Goal: Task Accomplishment & Management: Manage account settings

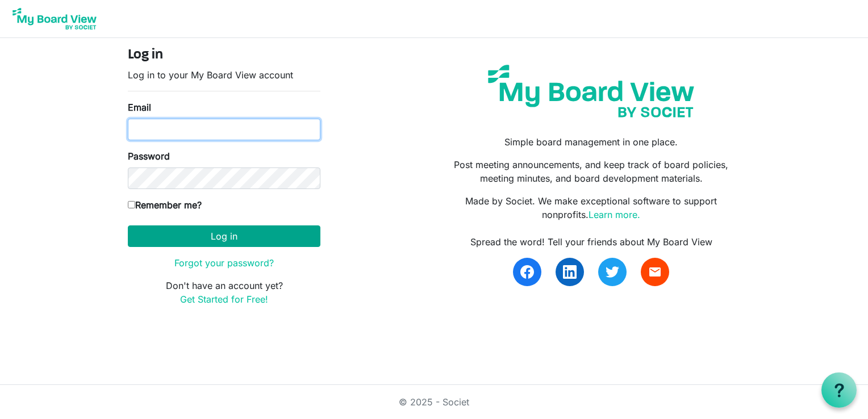
type input "leesskathy@aol.com"
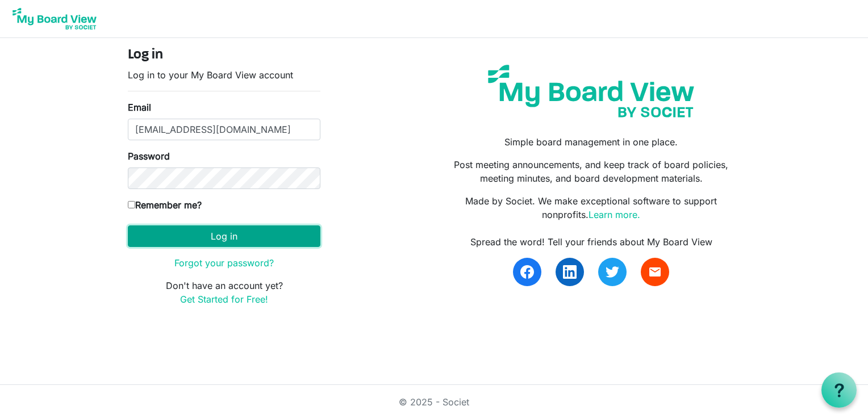
click at [215, 236] on button "Log in" at bounding box center [224, 237] width 193 height 22
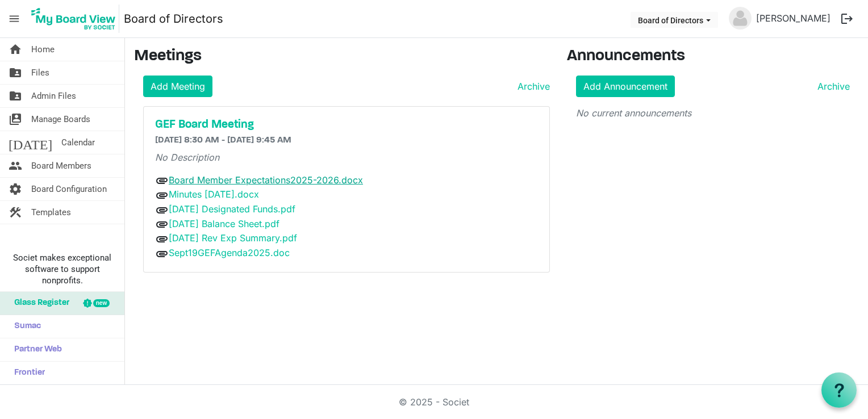
click at [311, 177] on link "Board Member Expectations2025-2026.docx" at bounding box center [266, 179] width 194 height 11
click at [70, 169] on span "Board Members" at bounding box center [61, 166] width 60 height 23
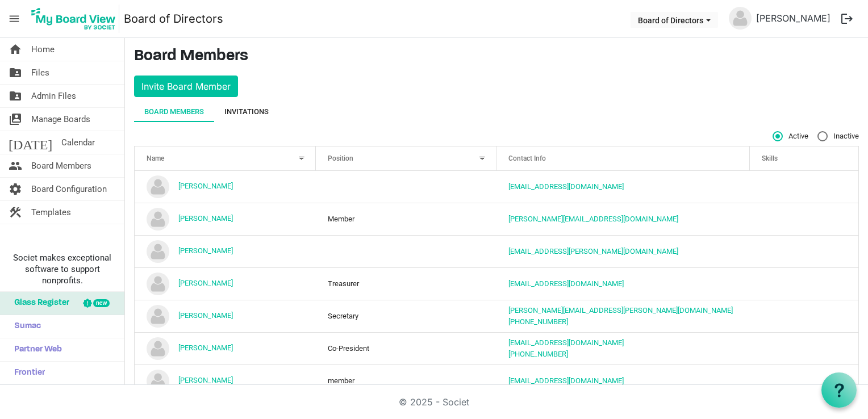
click at [255, 110] on div "Invitations" at bounding box center [246, 111] width 44 height 11
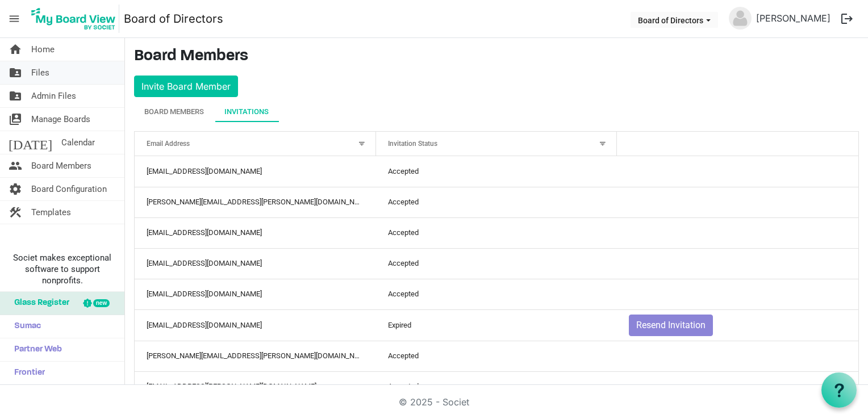
click at [59, 74] on link "folder_shared Files" at bounding box center [62, 72] width 124 height 23
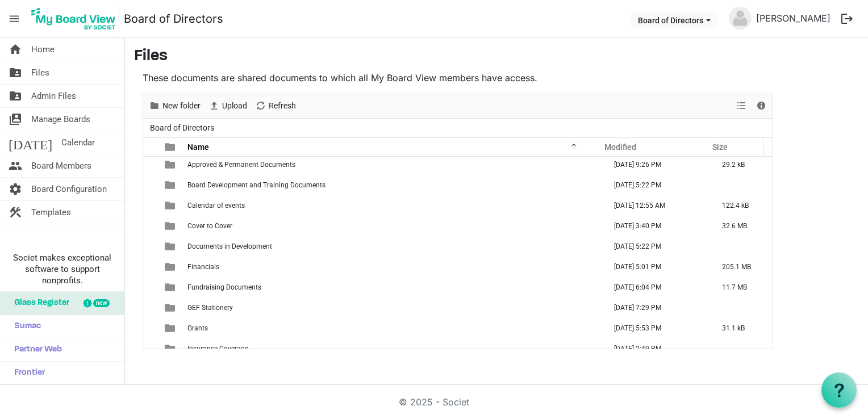
scroll to position [53, 0]
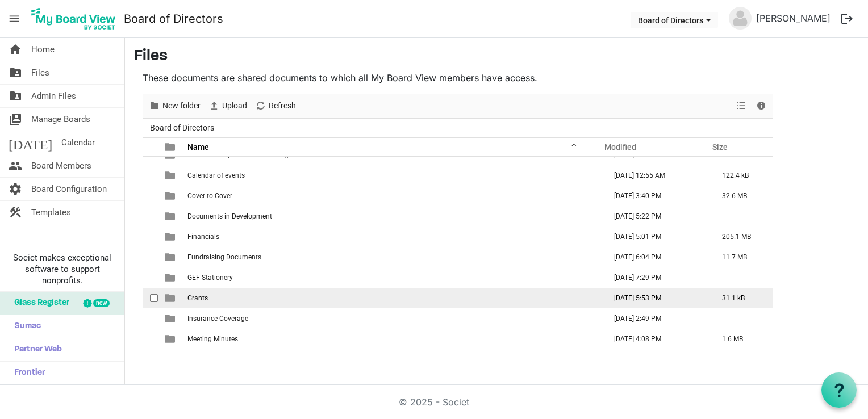
click at [610, 297] on td "September 09, 2025 5:53 PM" at bounding box center [656, 298] width 108 height 20
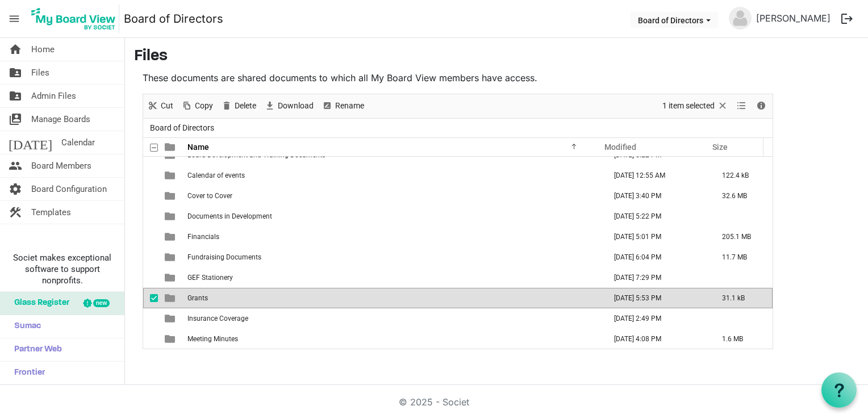
click at [610, 297] on td "September 09, 2025 5:53 PM" at bounding box center [656, 298] width 108 height 20
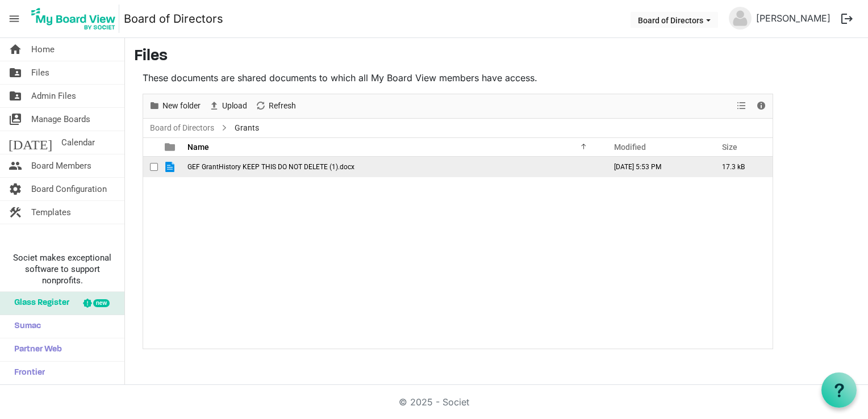
click at [334, 161] on td "GEF GrantHistory KEEP THIS DO NOT DELETE (1).docx" at bounding box center [393, 167] width 418 height 20
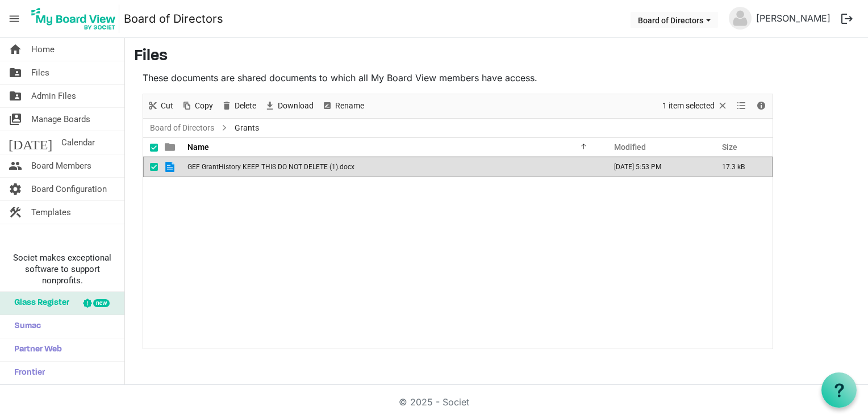
click at [334, 161] on td "GEF GrantHistory KEEP THIS DO NOT DELETE (1).docx" at bounding box center [393, 167] width 418 height 20
click at [311, 164] on span "GEF GrantHistory KEEP THIS DO NOT DELETE (1).docx" at bounding box center [270, 167] width 167 height 8
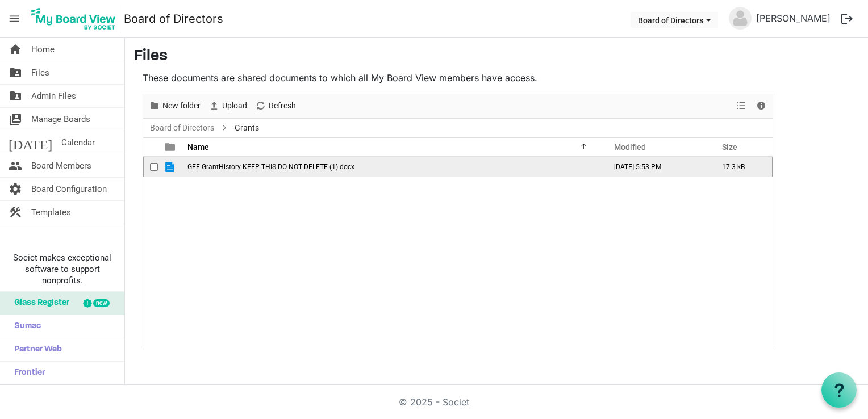
click at [311, 164] on span "GEF GrantHistory KEEP THIS DO NOT DELETE (1).docx" at bounding box center [270, 167] width 167 height 8
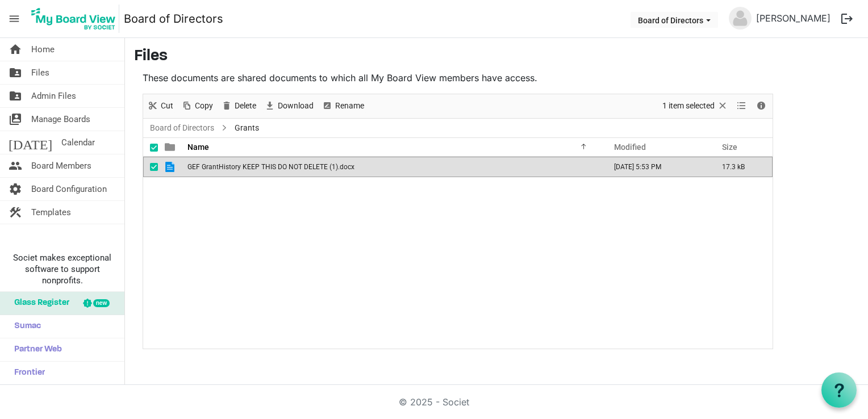
click at [311, 164] on span "GEF GrantHistory KEEP THIS DO NOT DELETE (1).docx" at bounding box center [270, 167] width 167 height 8
click at [416, 166] on td "GEF GrantHistory KEEP THIS DO NOT DELETE (1).docx" at bounding box center [393, 167] width 418 height 20
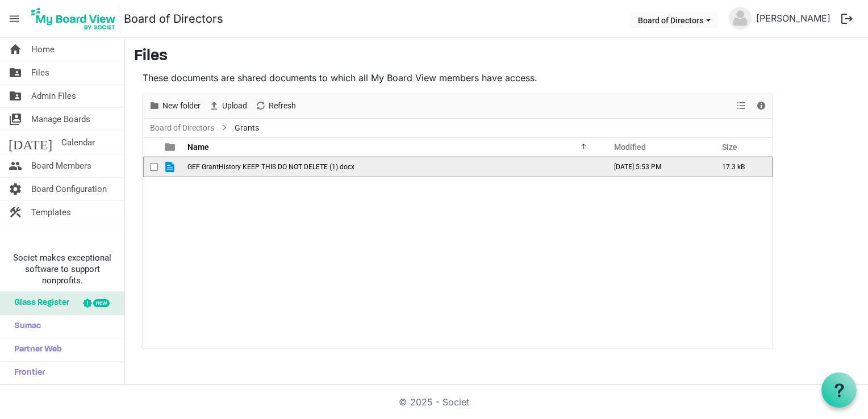
click at [416, 166] on td "GEF GrantHistory KEEP THIS DO NOT DELETE (1).docx" at bounding box center [393, 167] width 418 height 20
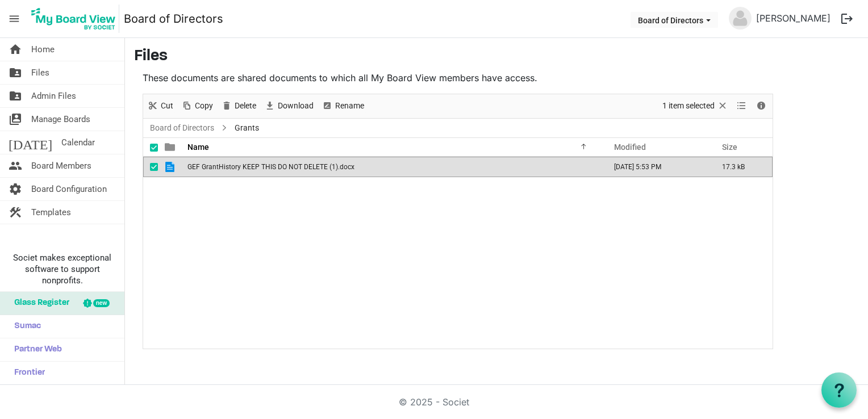
click at [435, 164] on td "GEF GrantHistory KEEP THIS DO NOT DELETE (1).docx" at bounding box center [393, 167] width 418 height 20
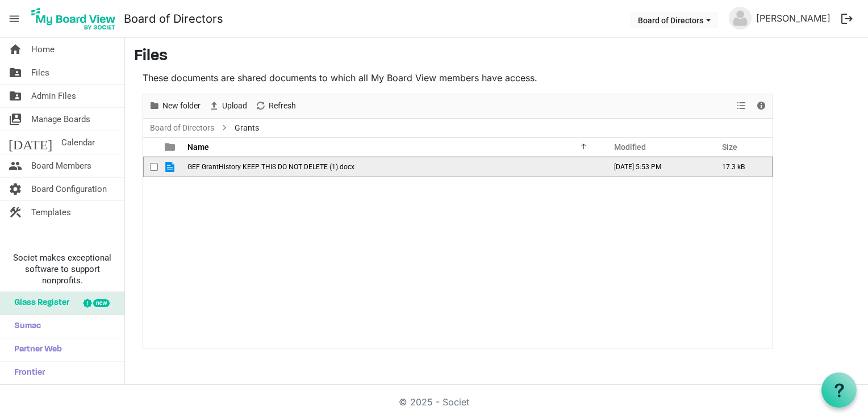
click at [435, 164] on td "GEF GrantHistory KEEP THIS DO NOT DELETE (1).docx" at bounding box center [393, 167] width 418 height 20
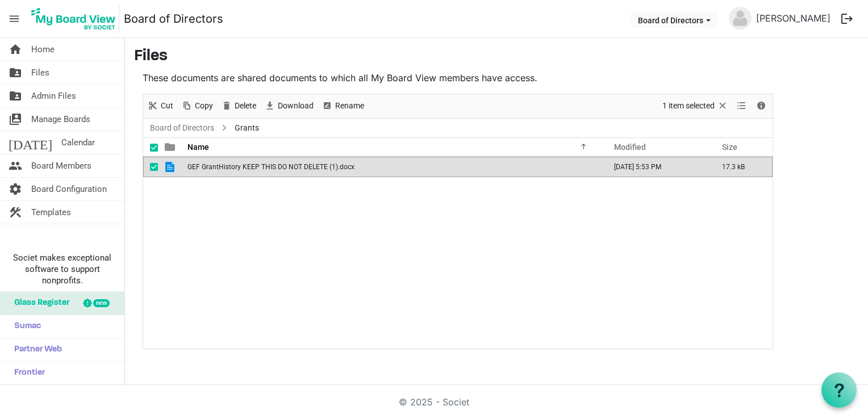
click at [269, 166] on span "GEF GrantHistory KEEP THIS DO NOT DELETE (1).docx" at bounding box center [270, 167] width 167 height 8
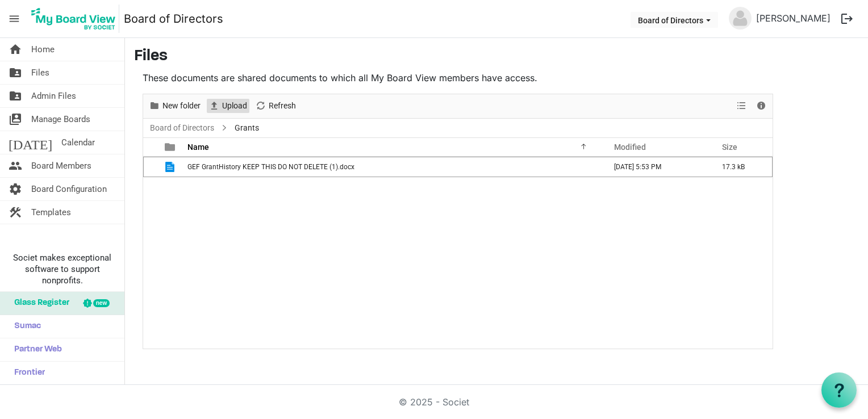
click at [240, 109] on span "Upload" at bounding box center [234, 106] width 27 height 14
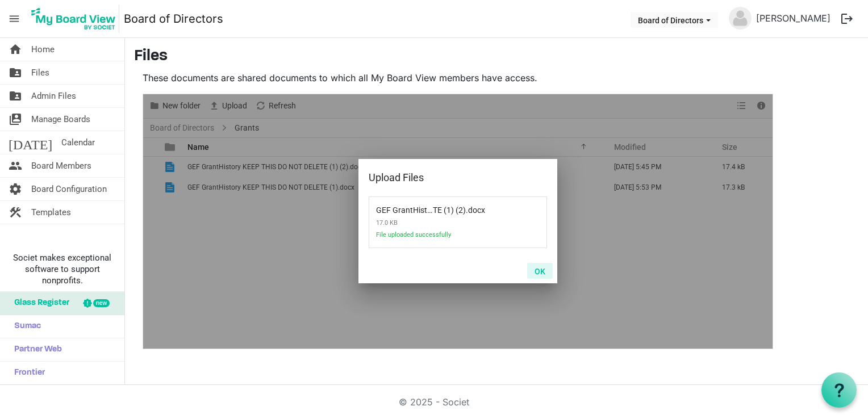
click at [543, 270] on button "OK" at bounding box center [540, 271] width 26 height 16
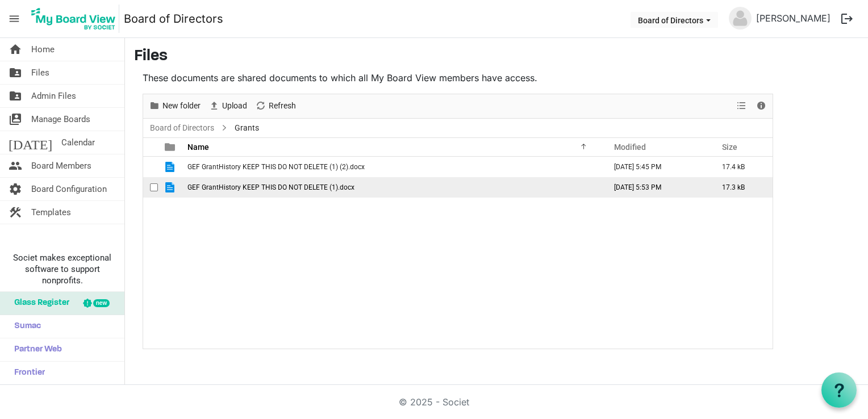
click at [367, 190] on td "GEF GrantHistory KEEP THIS DO NOT DELETE (1).docx" at bounding box center [393, 187] width 418 height 20
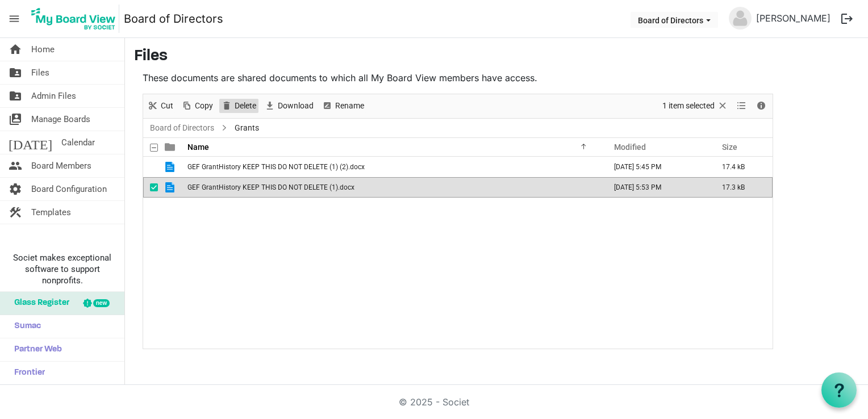
click at [241, 103] on span "Delete" at bounding box center [245, 106] width 24 height 14
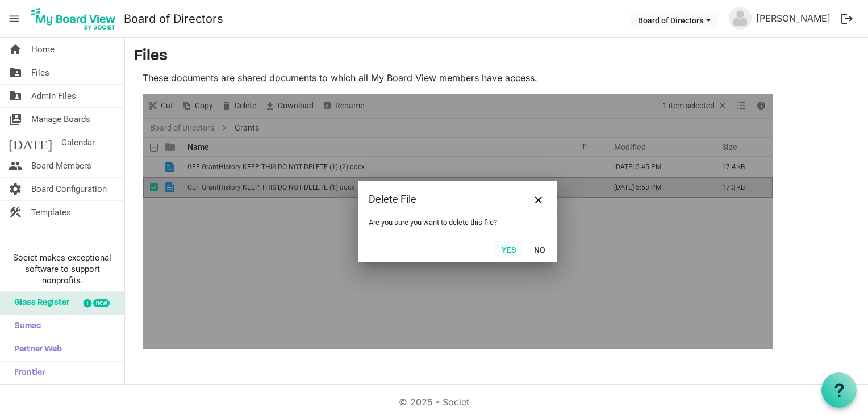
click at [510, 251] on button "Yes" at bounding box center [508, 249] width 29 height 16
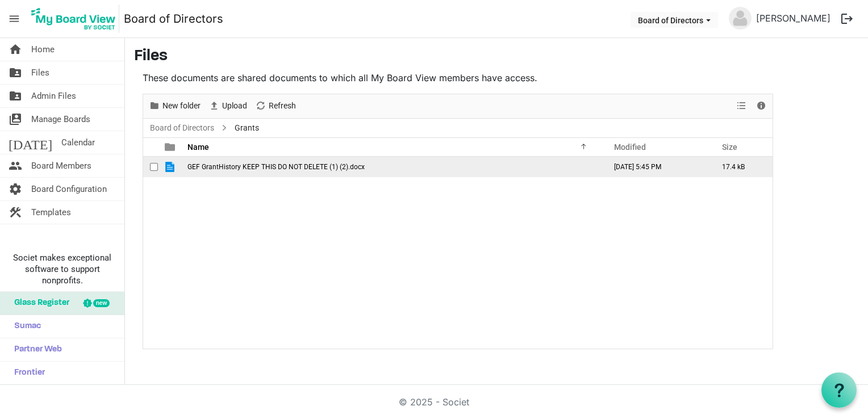
click at [407, 172] on td "GEF GrantHistory KEEP THIS DO NOT DELETE (1) (2).docx" at bounding box center [393, 167] width 418 height 20
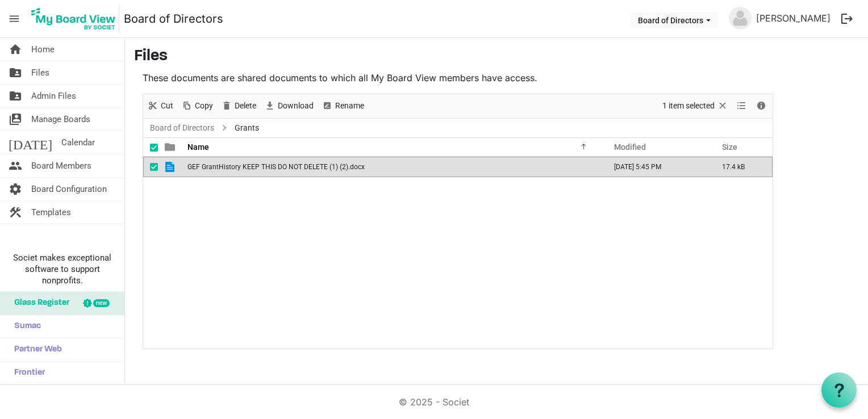
click at [407, 172] on td "GEF GrantHistory KEEP THIS DO NOT DELETE (1) (2).docx" at bounding box center [393, 167] width 418 height 20
click at [829, 56] on h3 "Files" at bounding box center [496, 56] width 725 height 19
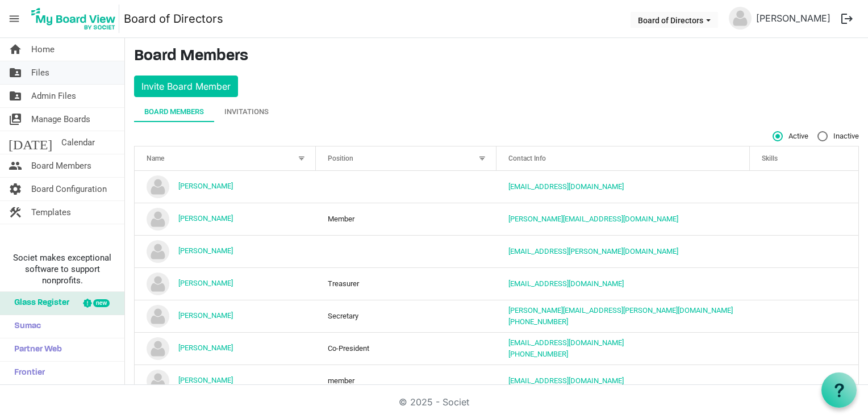
click at [39, 74] on span "Files" at bounding box center [40, 72] width 18 height 23
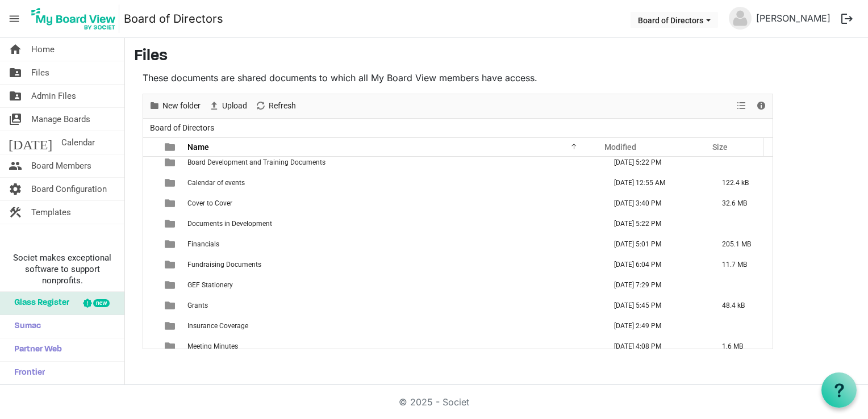
scroll to position [76, 0]
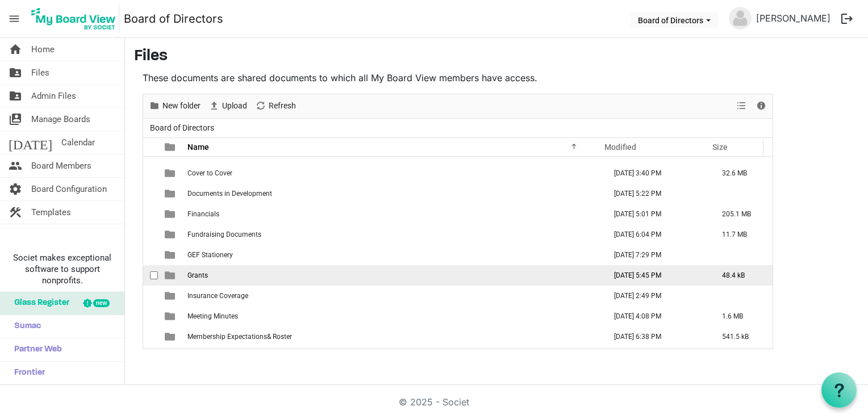
click at [321, 269] on td "Grants" at bounding box center [393, 275] width 418 height 20
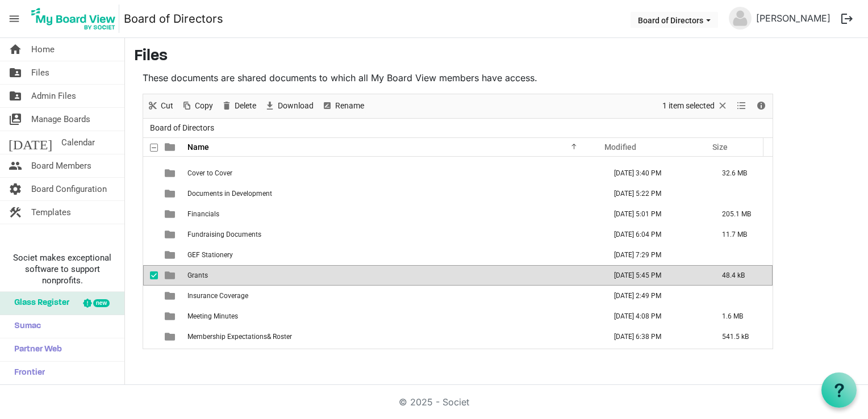
click at [326, 274] on td "Grants" at bounding box center [393, 275] width 418 height 20
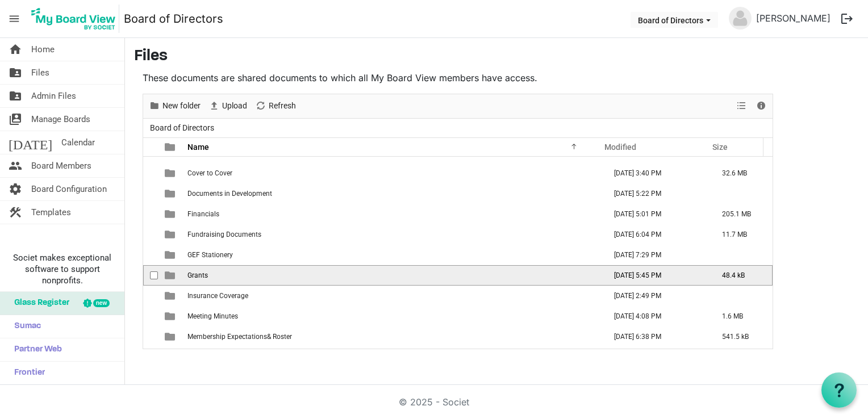
click at [326, 274] on td "Grants" at bounding box center [393, 275] width 418 height 20
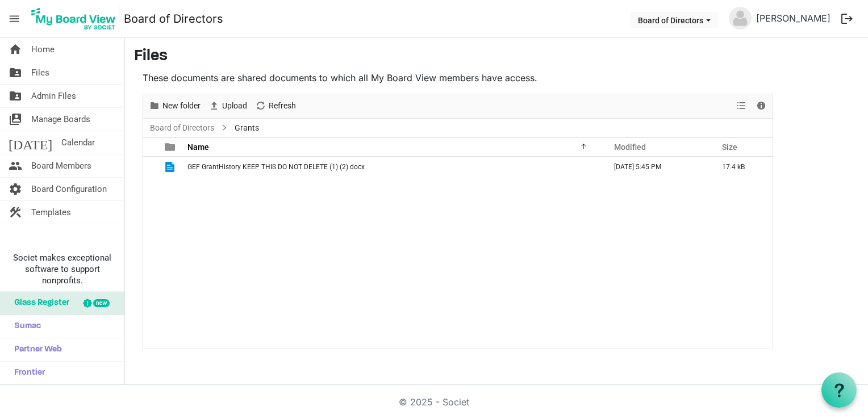
scroll to position [0, 0]
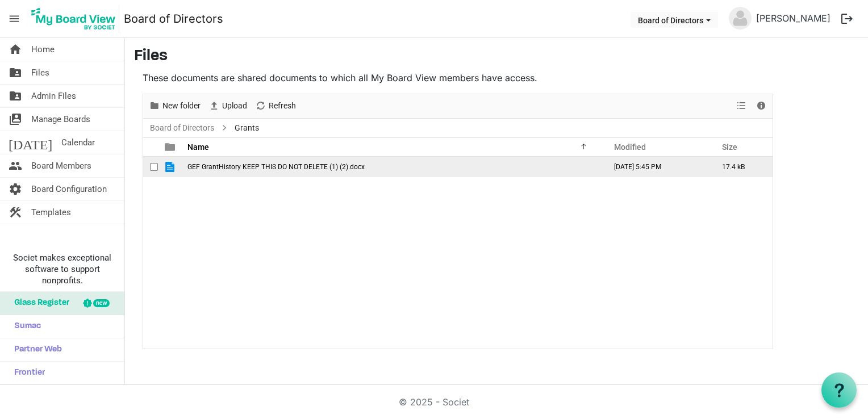
click at [316, 165] on span "GEF GrantHistory KEEP THIS DO NOT DELETE (1) (2).docx" at bounding box center [275, 167] width 177 height 8
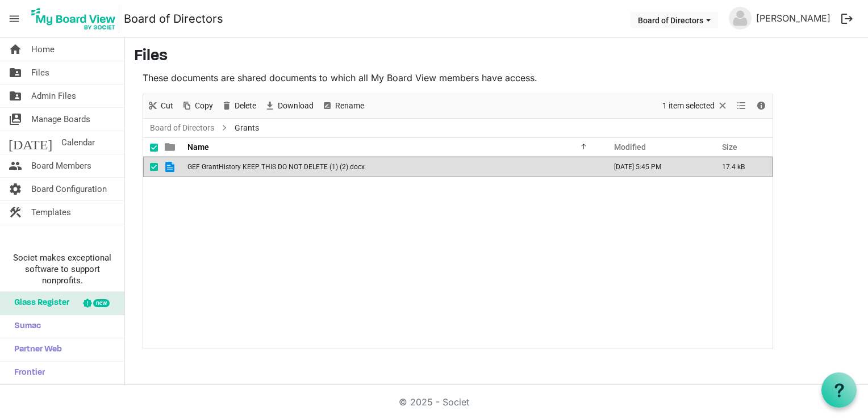
click at [316, 165] on span "GEF GrantHistory KEEP THIS DO NOT DELETE (1) (2).docx" at bounding box center [275, 167] width 177 height 8
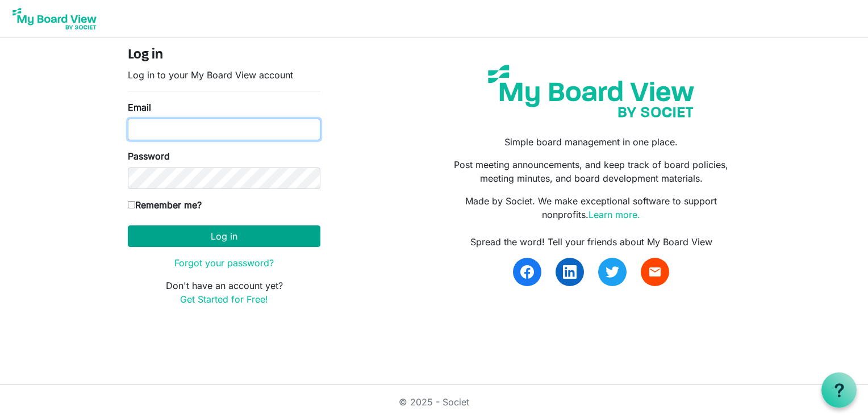
type input "[EMAIL_ADDRESS][DOMAIN_NAME]"
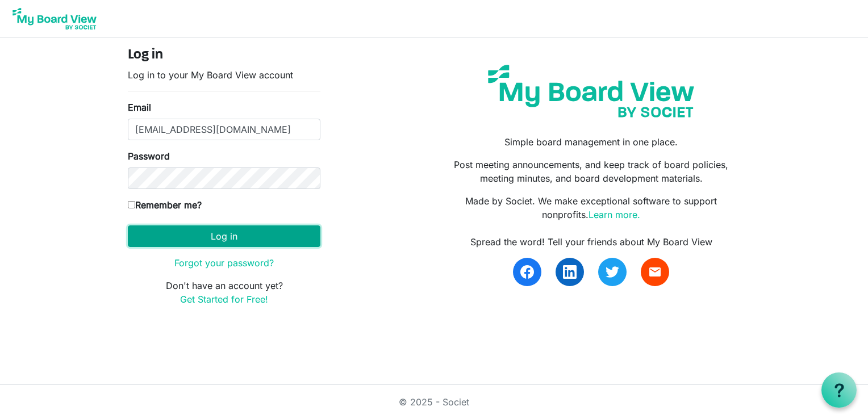
click at [222, 236] on button "Log in" at bounding box center [224, 237] width 193 height 22
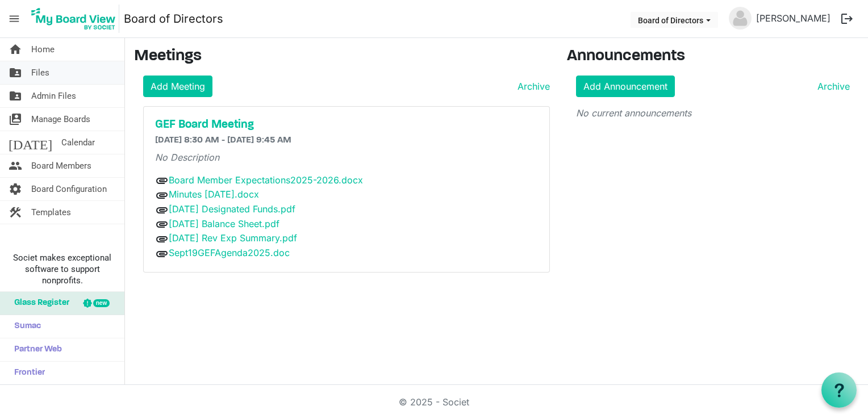
click at [59, 76] on link "folder_shared Files" at bounding box center [62, 72] width 124 height 23
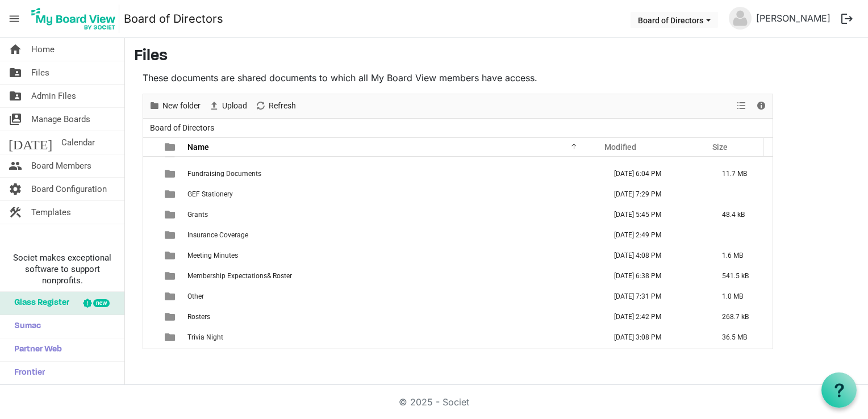
scroll to position [155, 0]
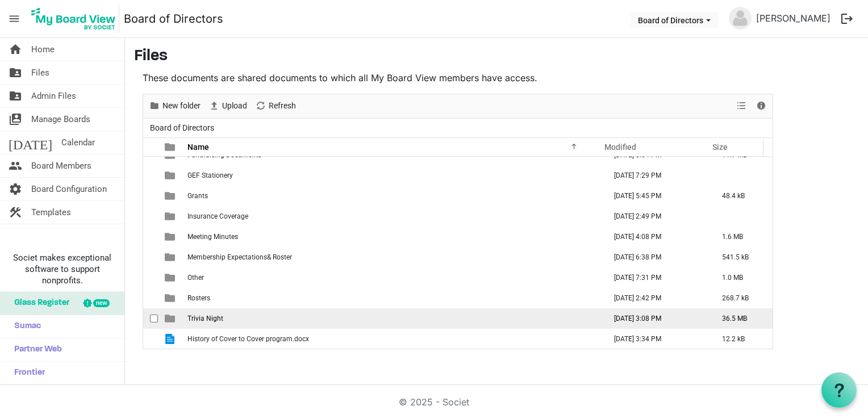
click at [614, 315] on td "[DATE] 3:08 PM" at bounding box center [656, 318] width 108 height 20
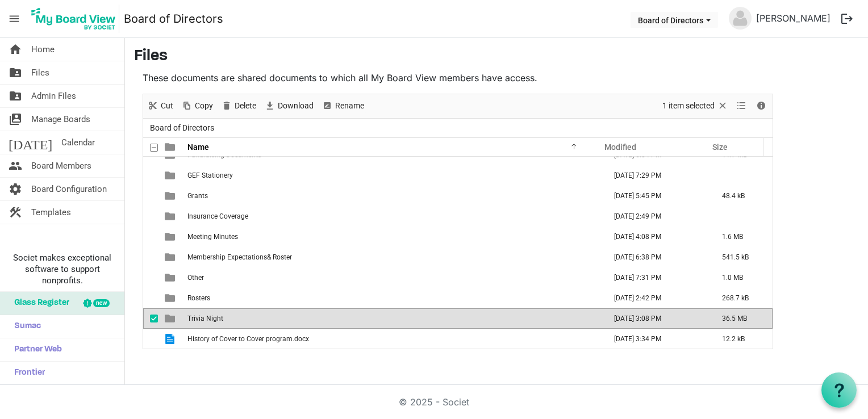
click at [614, 315] on td "[DATE] 3:08 PM" at bounding box center [656, 318] width 108 height 20
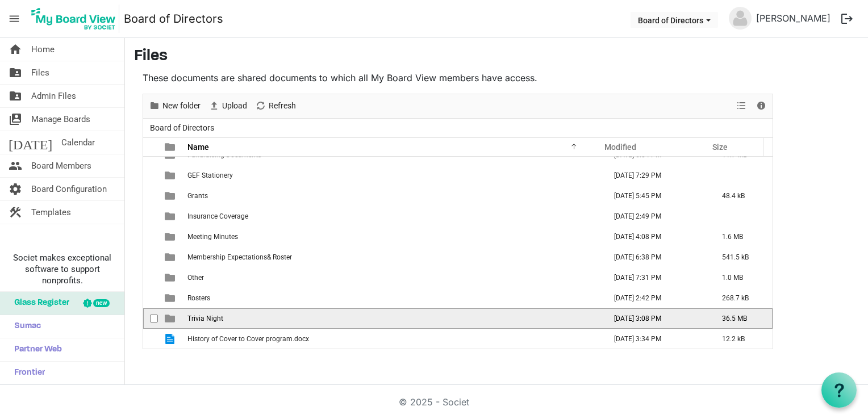
click at [614, 315] on td "[DATE] 3:08 PM" at bounding box center [656, 318] width 108 height 20
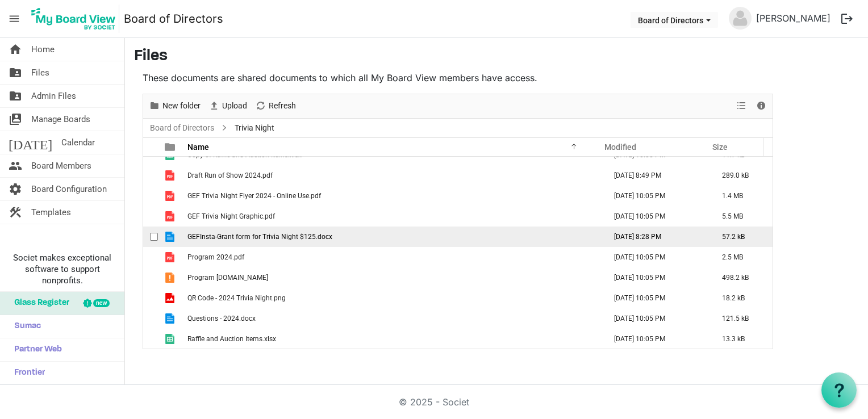
click at [420, 240] on td "GEFInsta-Grant form for Trivia Night $125.docx" at bounding box center [393, 237] width 418 height 20
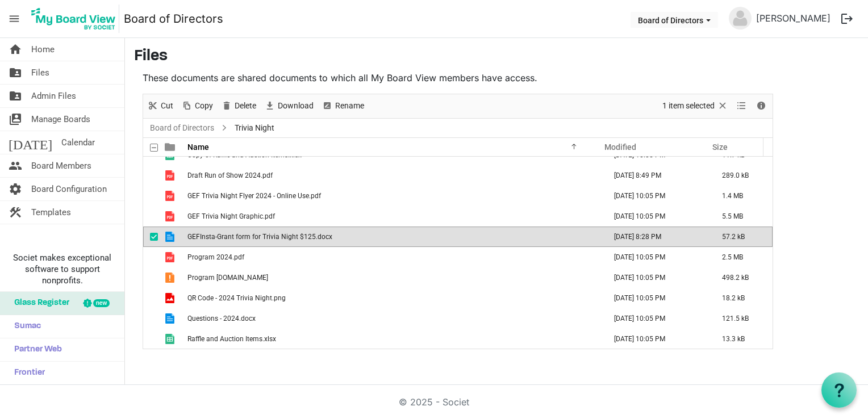
click at [420, 240] on td "GEFInsta-Grant form for Trivia Night $125.docx" at bounding box center [393, 237] width 418 height 20
click at [812, 56] on h3 "Files" at bounding box center [496, 56] width 725 height 19
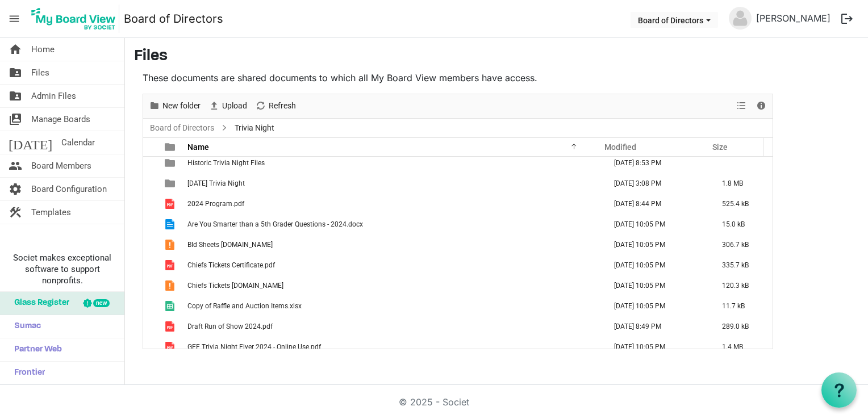
scroll to position [0, 0]
